Goal: Find specific page/section: Find specific page/section

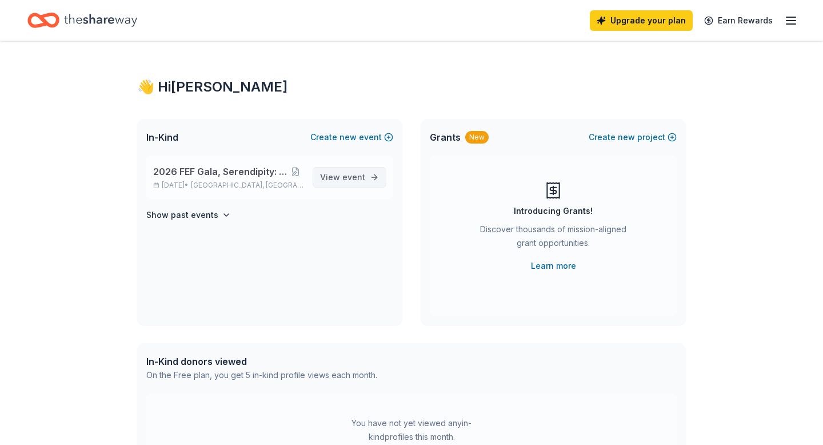
click at [342, 179] on span "View event" at bounding box center [342, 177] width 45 height 14
click at [790, 17] on icon "button" at bounding box center [791, 21] width 14 height 14
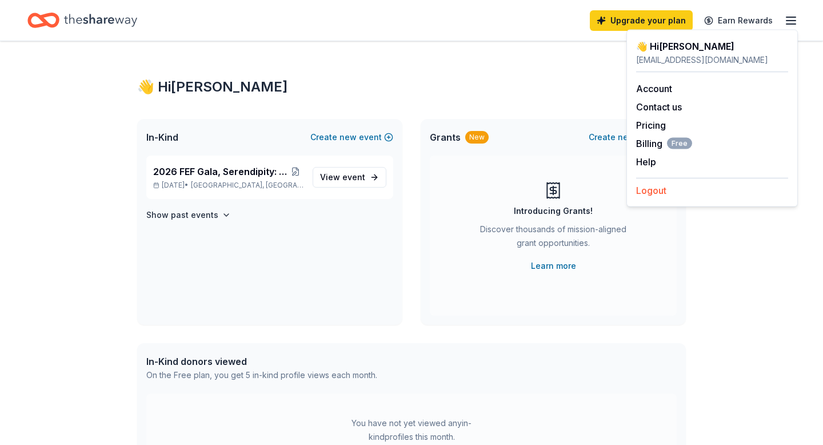
click at [647, 189] on button "Logout" at bounding box center [651, 190] width 30 height 14
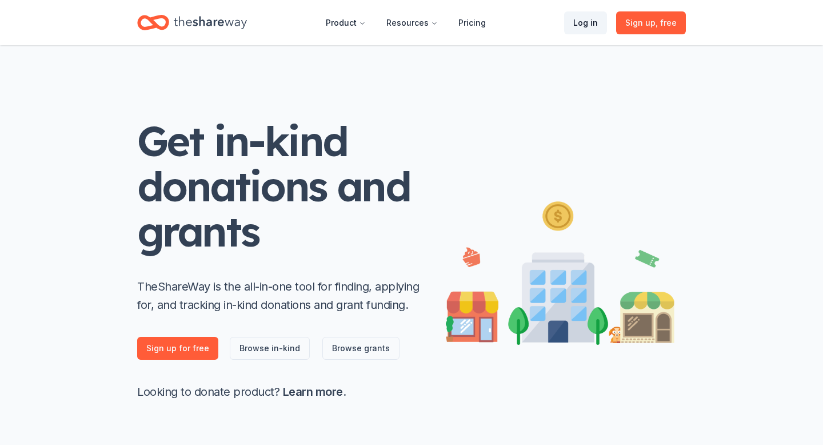
click at [593, 22] on link "Log in" at bounding box center [585, 22] width 43 height 23
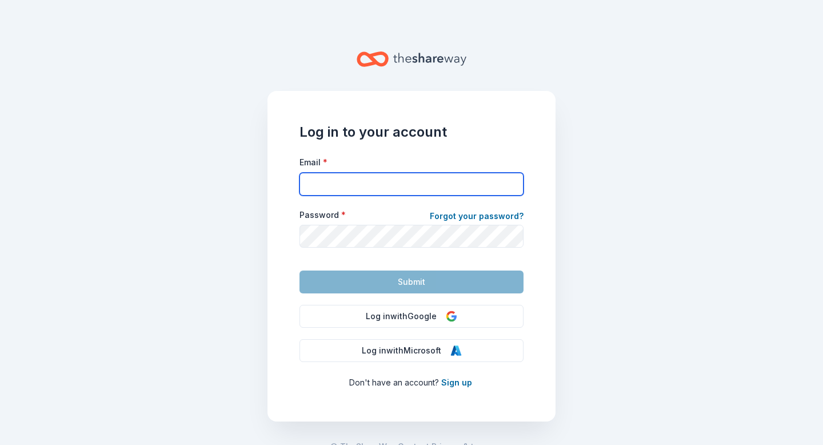
type input "aadair@fisdk12.net"
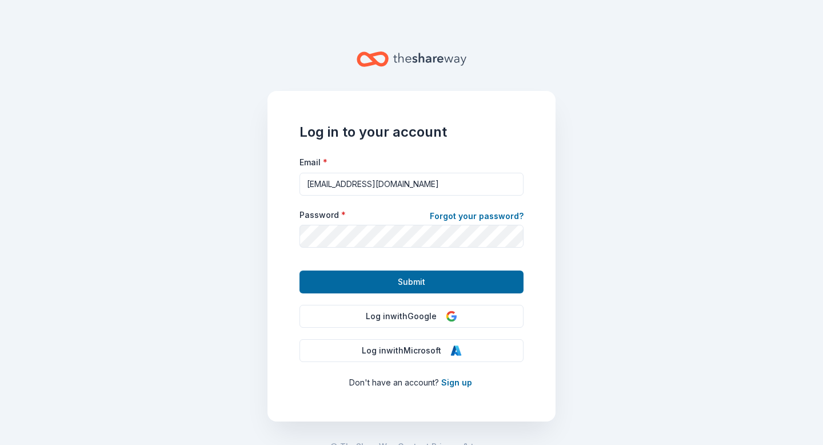
click at [279, 271] on div "Log in to your account Email * aadair@fisdk12.net Password * Forgot your passwo…" at bounding box center [411, 256] width 288 height 330
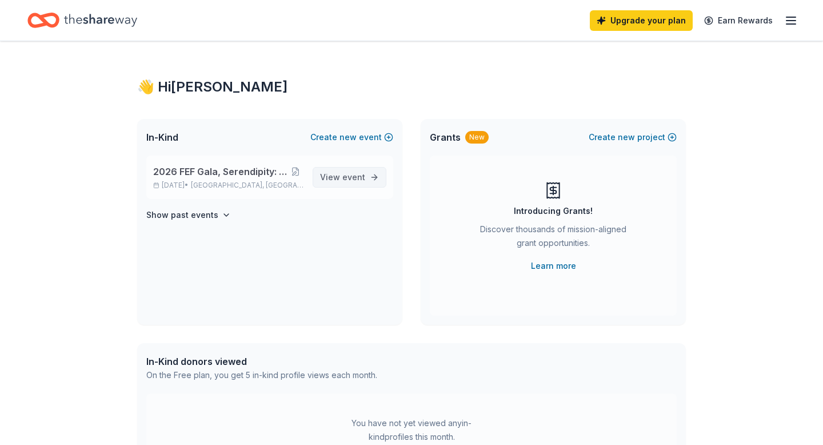
click at [335, 175] on span "View event" at bounding box center [342, 177] width 45 height 14
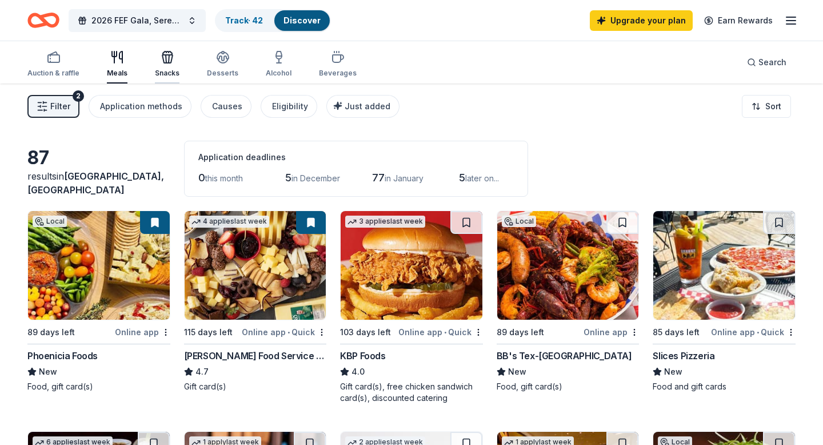
click at [169, 59] on icon "button" at bounding box center [169, 59] width 1 height 8
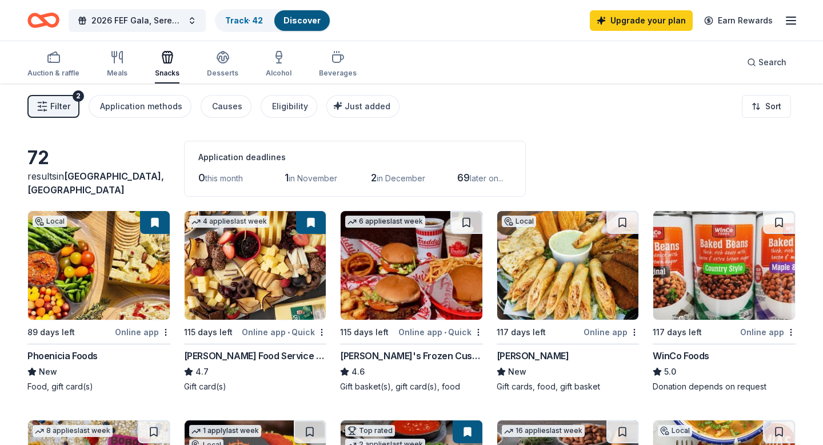
click at [55, 104] on span "Filter" at bounding box center [60, 106] width 20 height 14
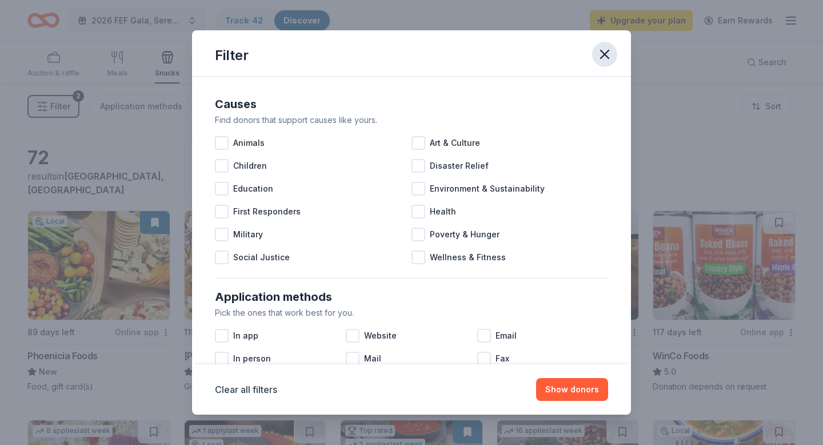
click at [607, 53] on icon "button" at bounding box center [605, 54] width 16 height 16
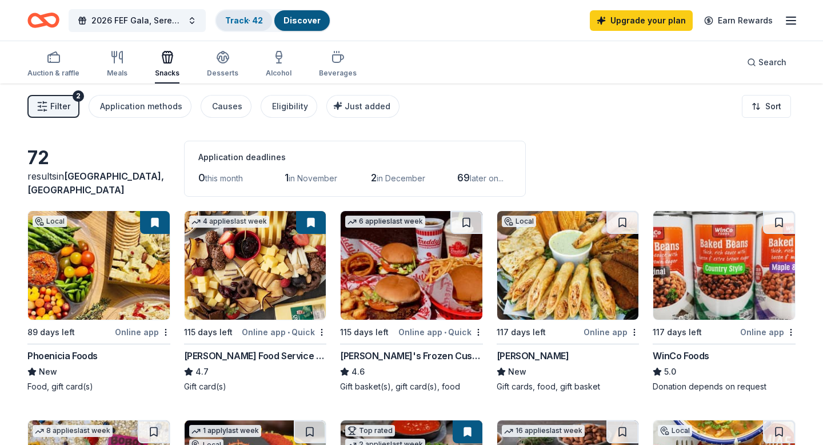
click at [247, 21] on link "Track · 42" at bounding box center [244, 20] width 38 height 10
click at [150, 23] on span "2026 FEF Gala, Serendipity: A Sweet Escape" at bounding box center [136, 21] width 91 height 14
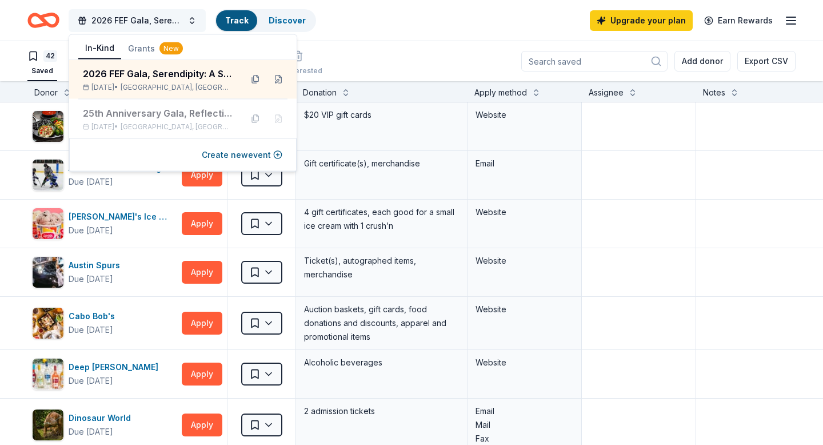
scroll to position [1, 0]
